Goal: Navigation & Orientation: Find specific page/section

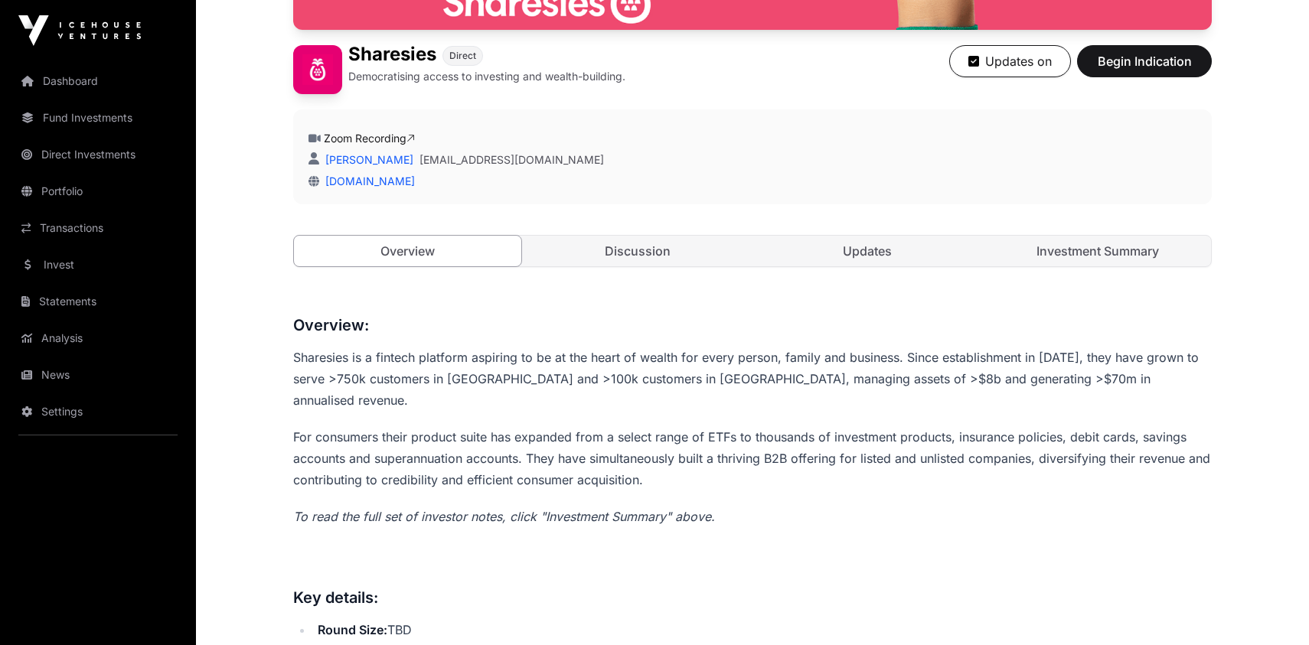
scroll to position [417, 0]
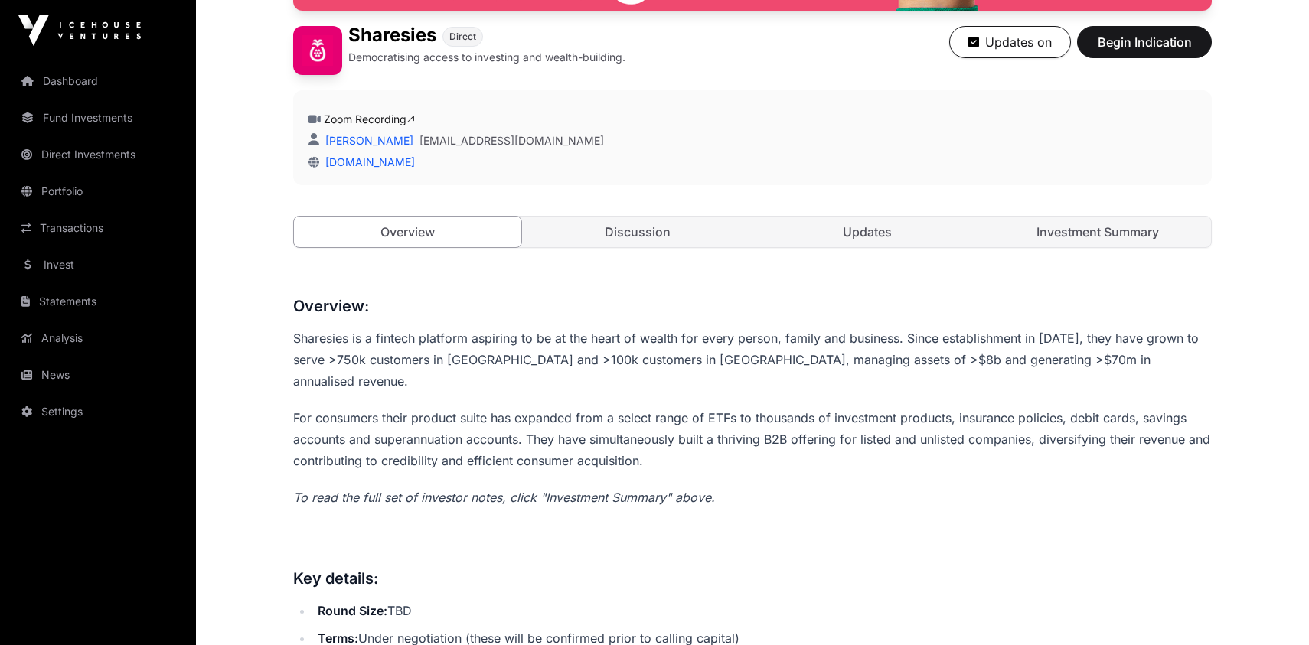
click at [650, 234] on link "Discussion" at bounding box center [637, 232] width 227 height 31
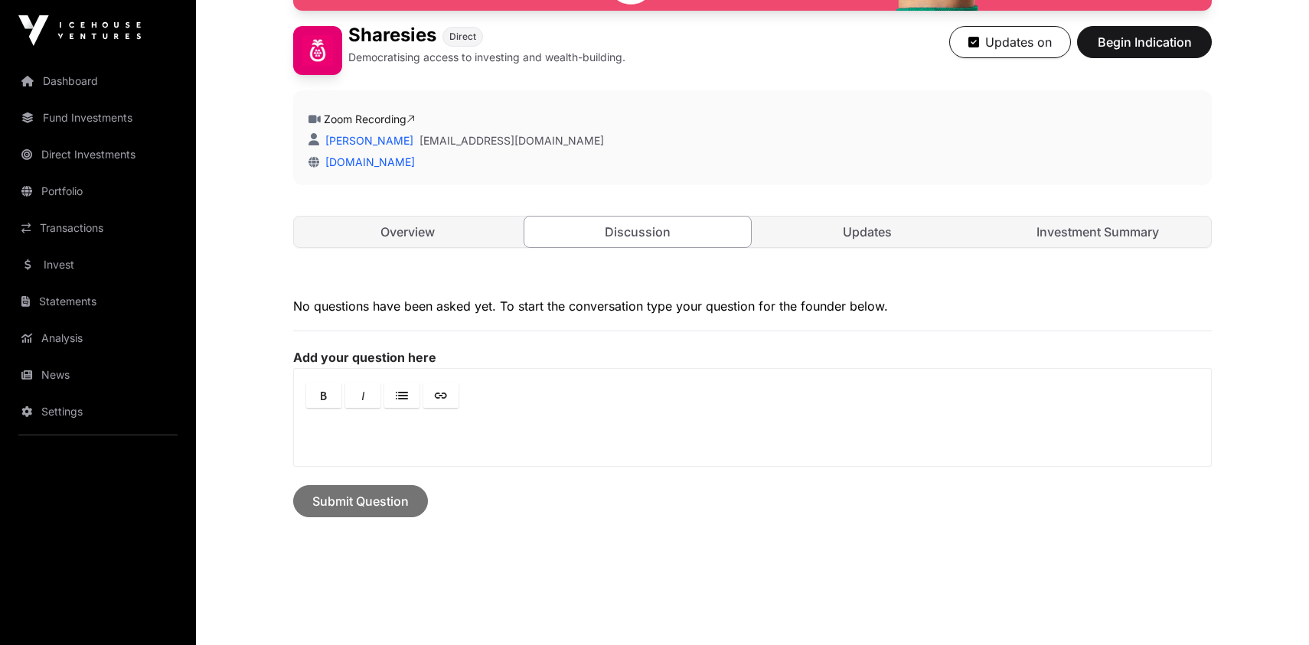
click at [853, 227] on link "Updates" at bounding box center [867, 232] width 227 height 31
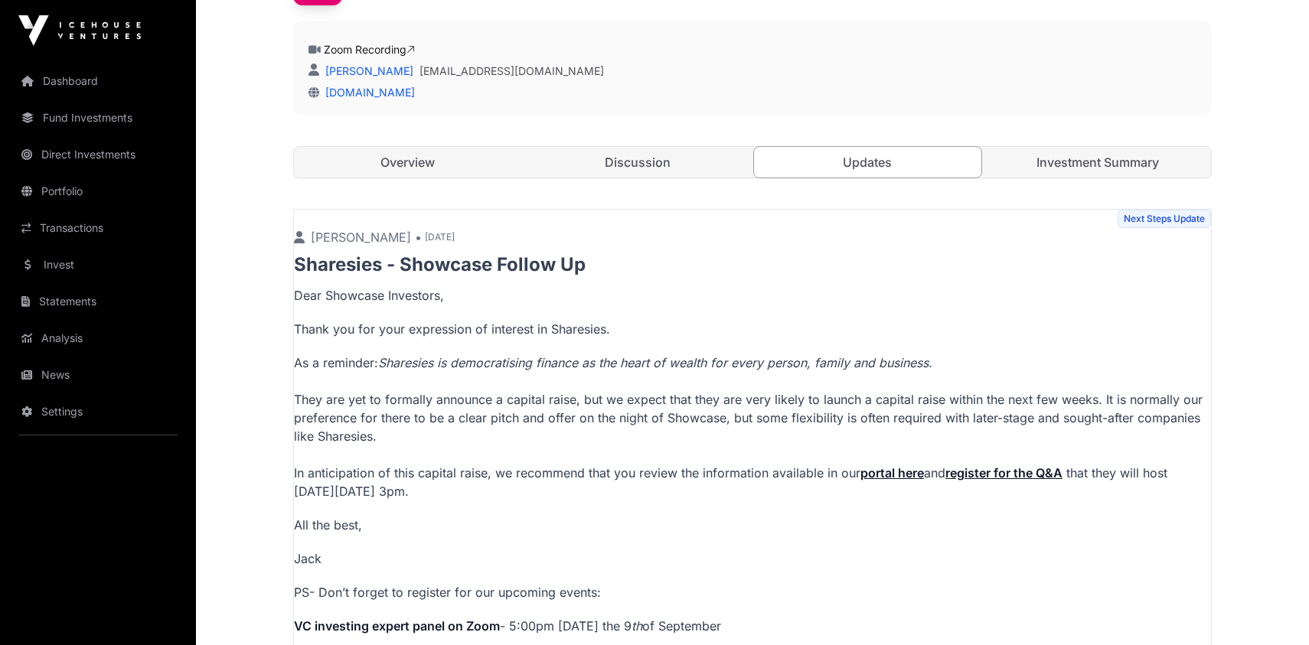
scroll to position [348, 0]
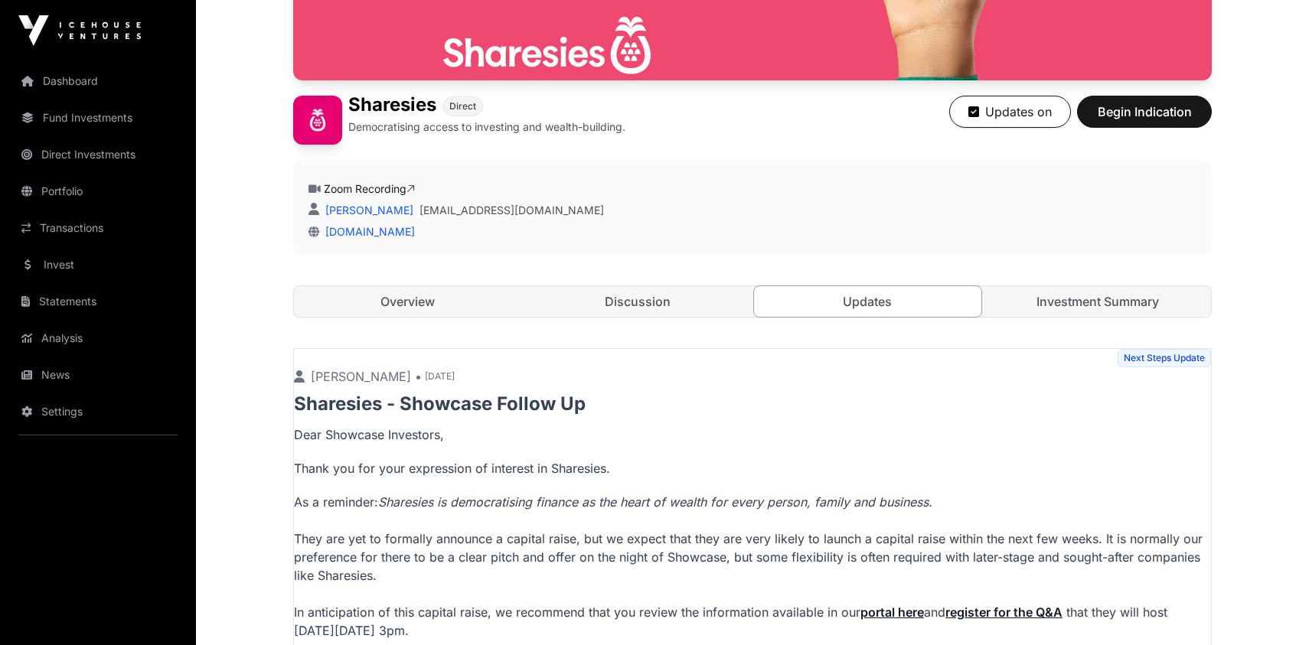
click at [1059, 295] on link "Investment Summary" at bounding box center [1098, 301] width 227 height 31
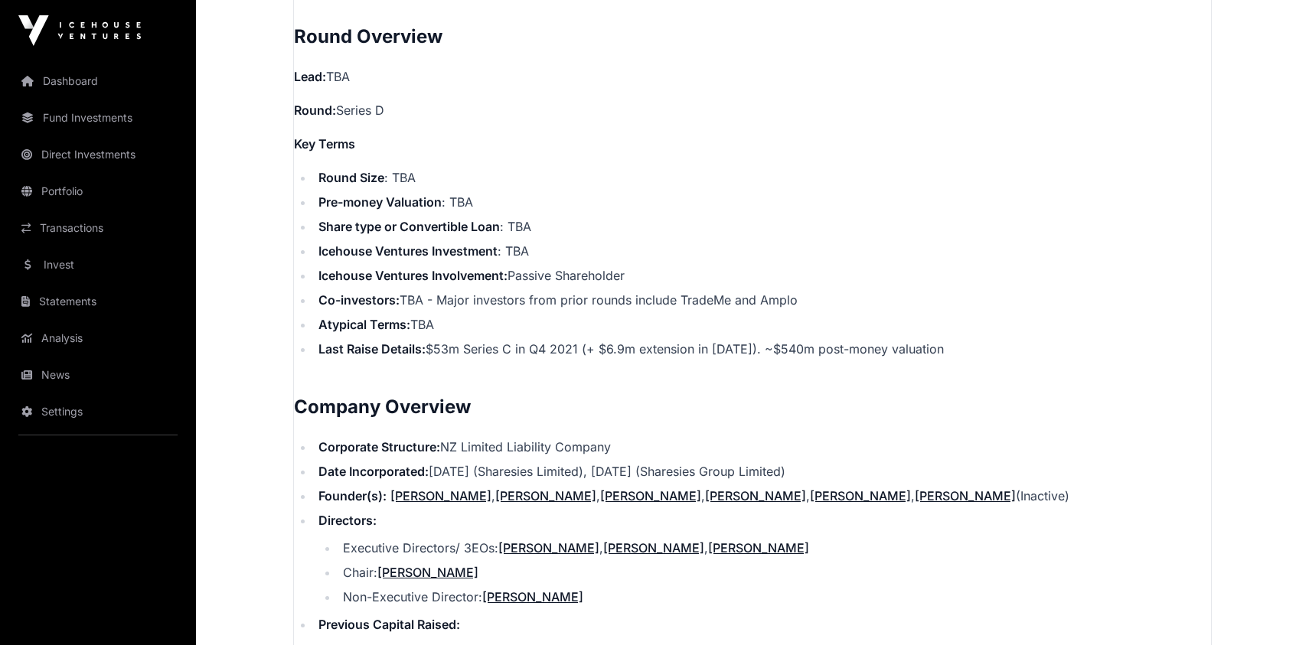
scroll to position [1531, 0]
